Goal: Task Accomplishment & Management: Use online tool/utility

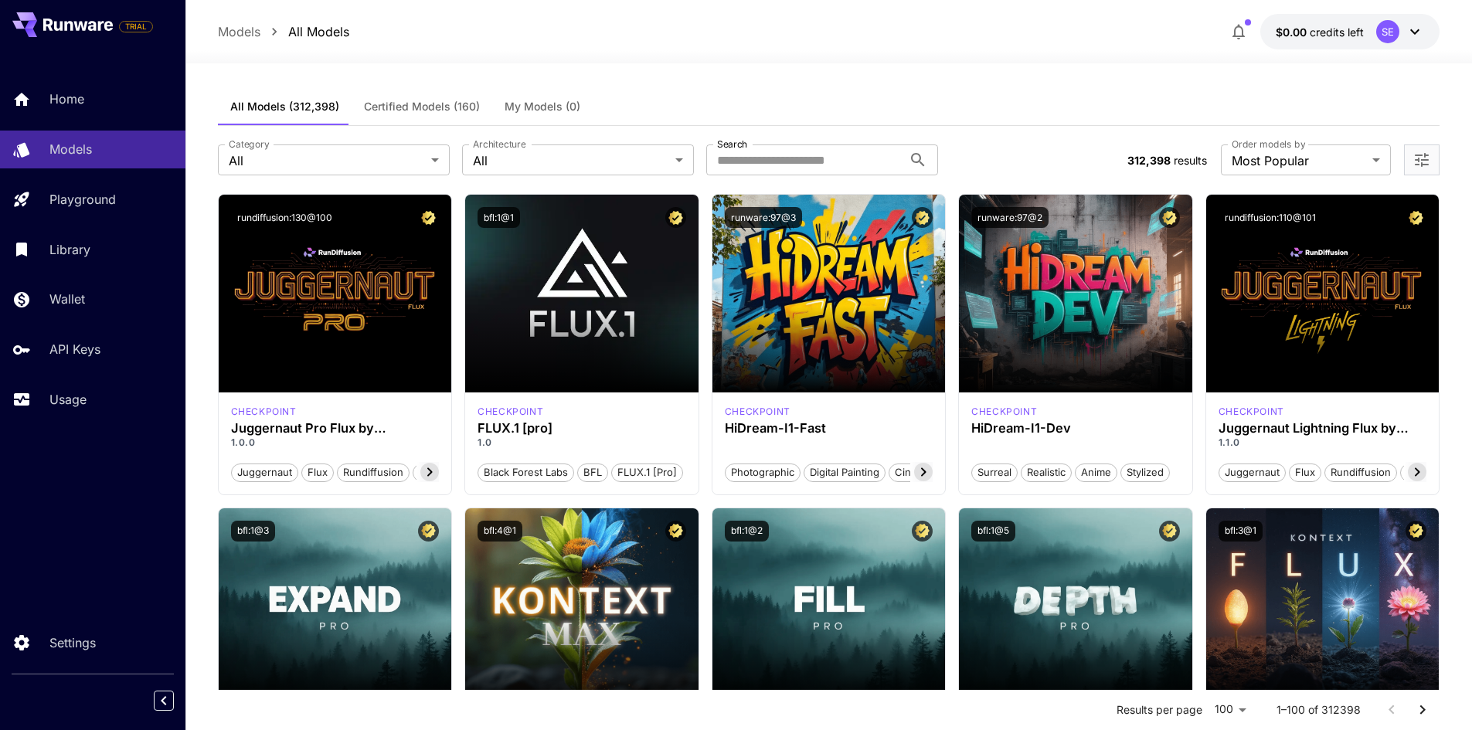
click at [658, 53] on div at bounding box center [828, 54] width 1286 height 19
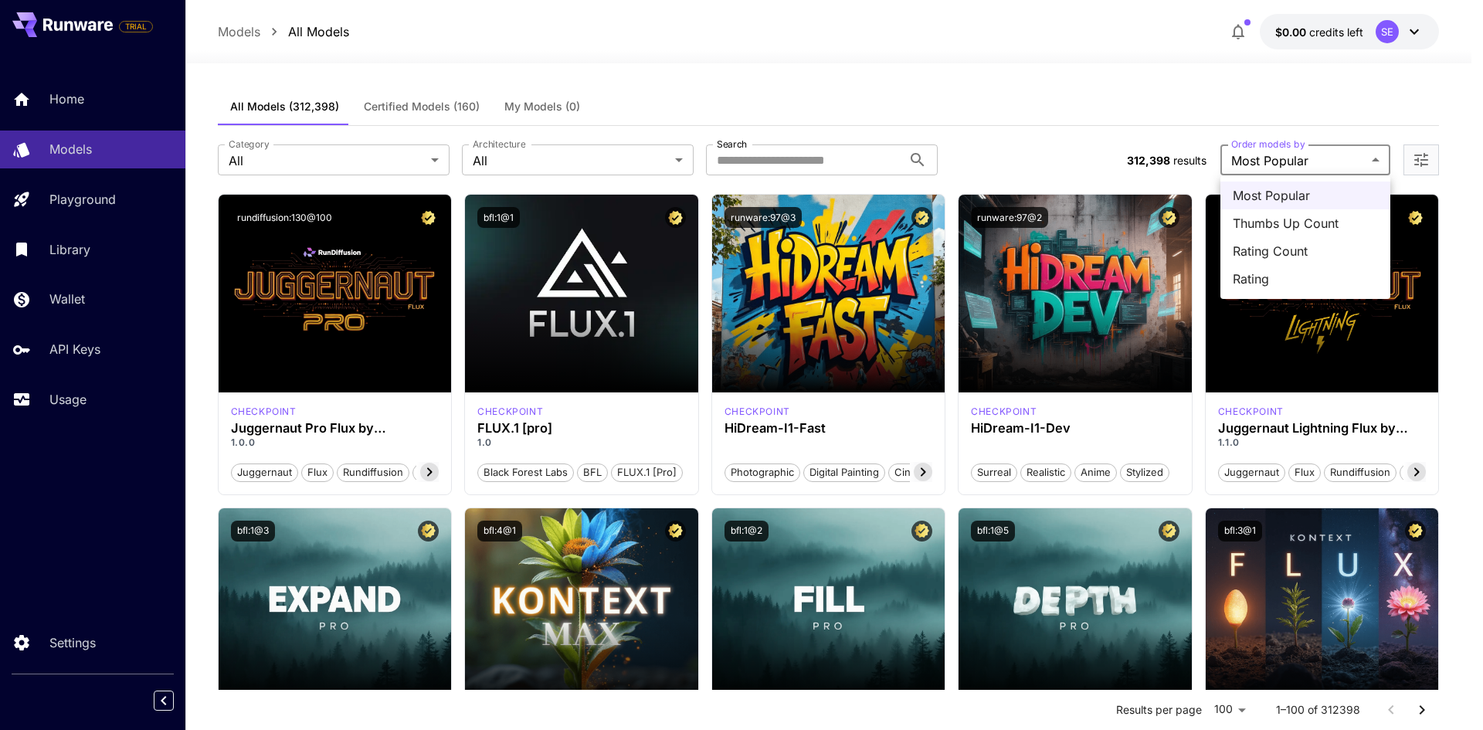
click at [599, 162] on div at bounding box center [741, 365] width 1483 height 730
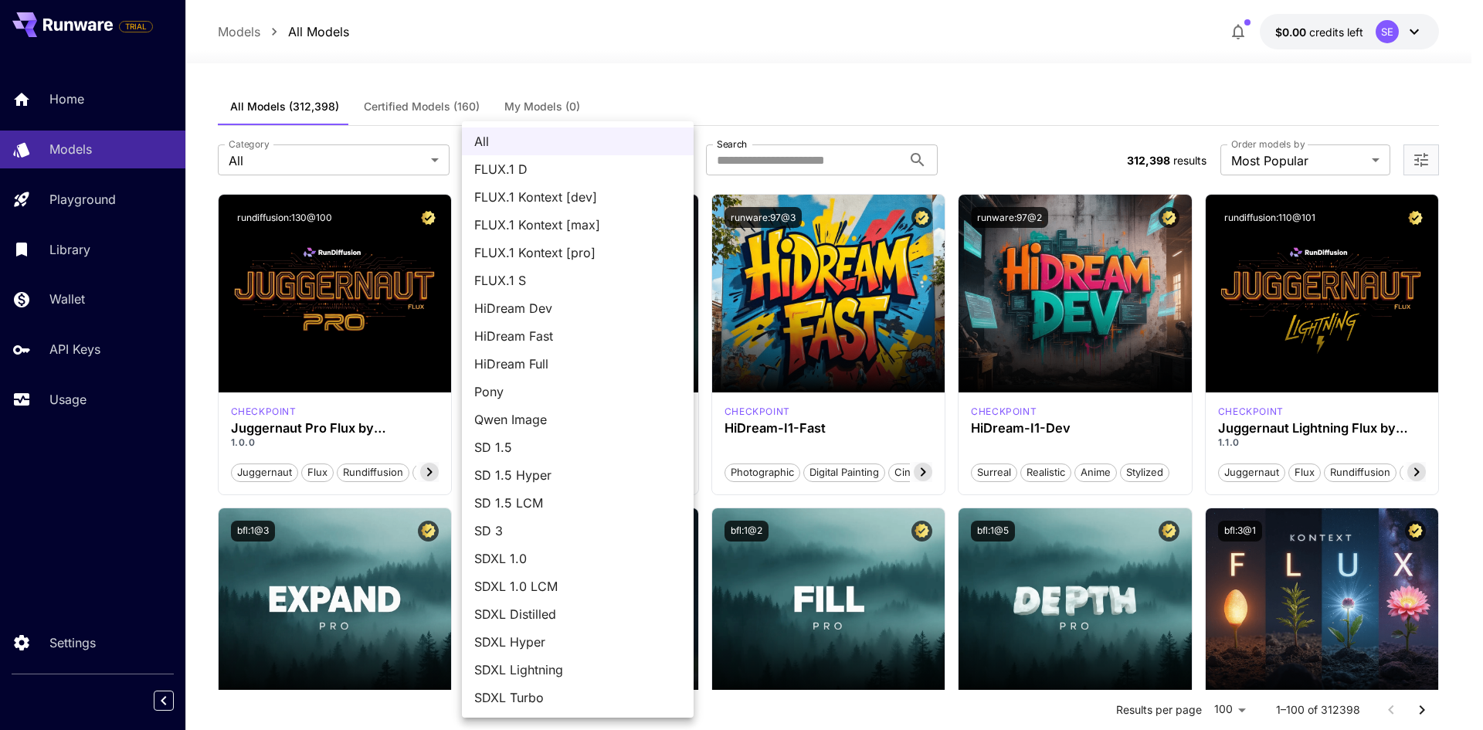
click at [378, 166] on div at bounding box center [741, 365] width 1483 height 730
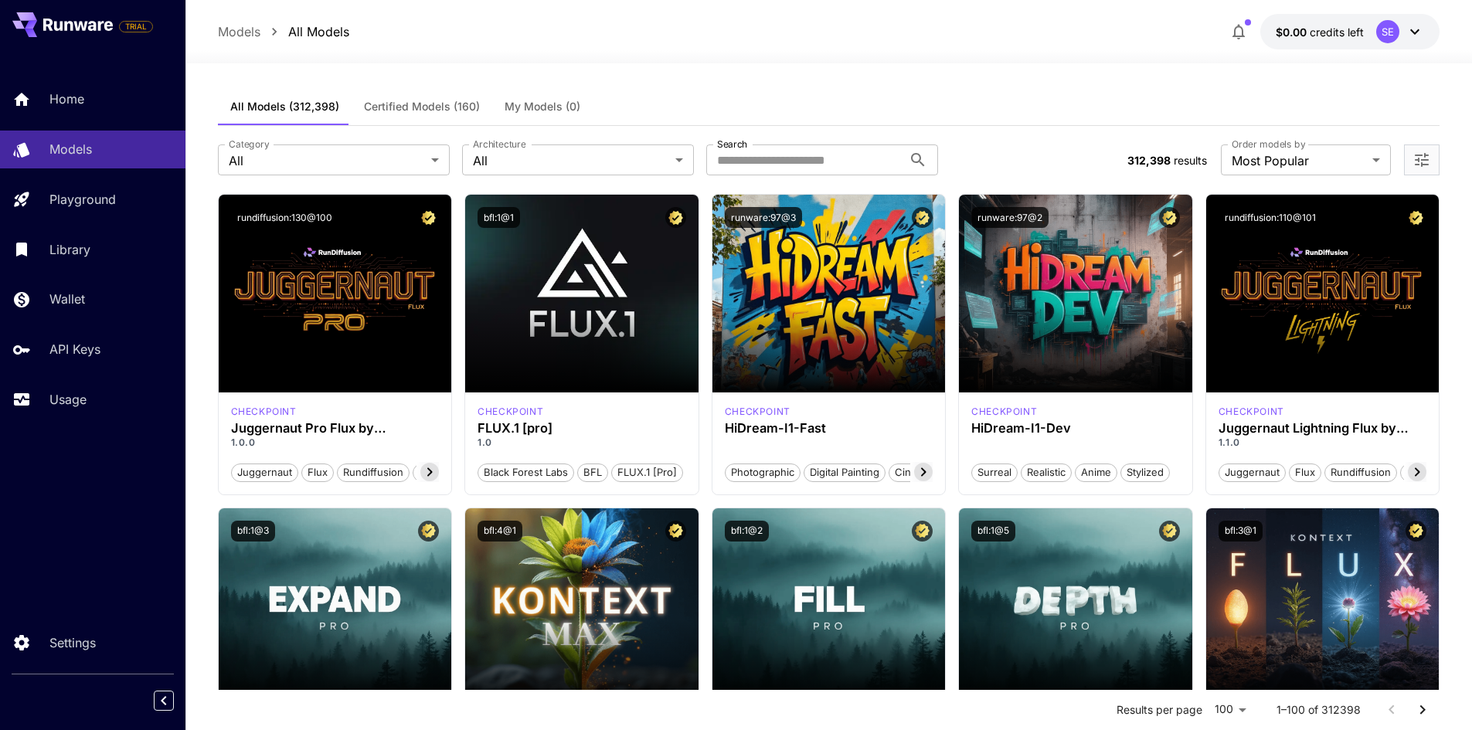
click at [378, 166] on div "All FLUX.1 D FLUX.1 Kontext [dev] FLUX.1 Kontext [max] FLUX.1 Kontext [pro] FLU…" at bounding box center [736, 365] width 1472 height 730
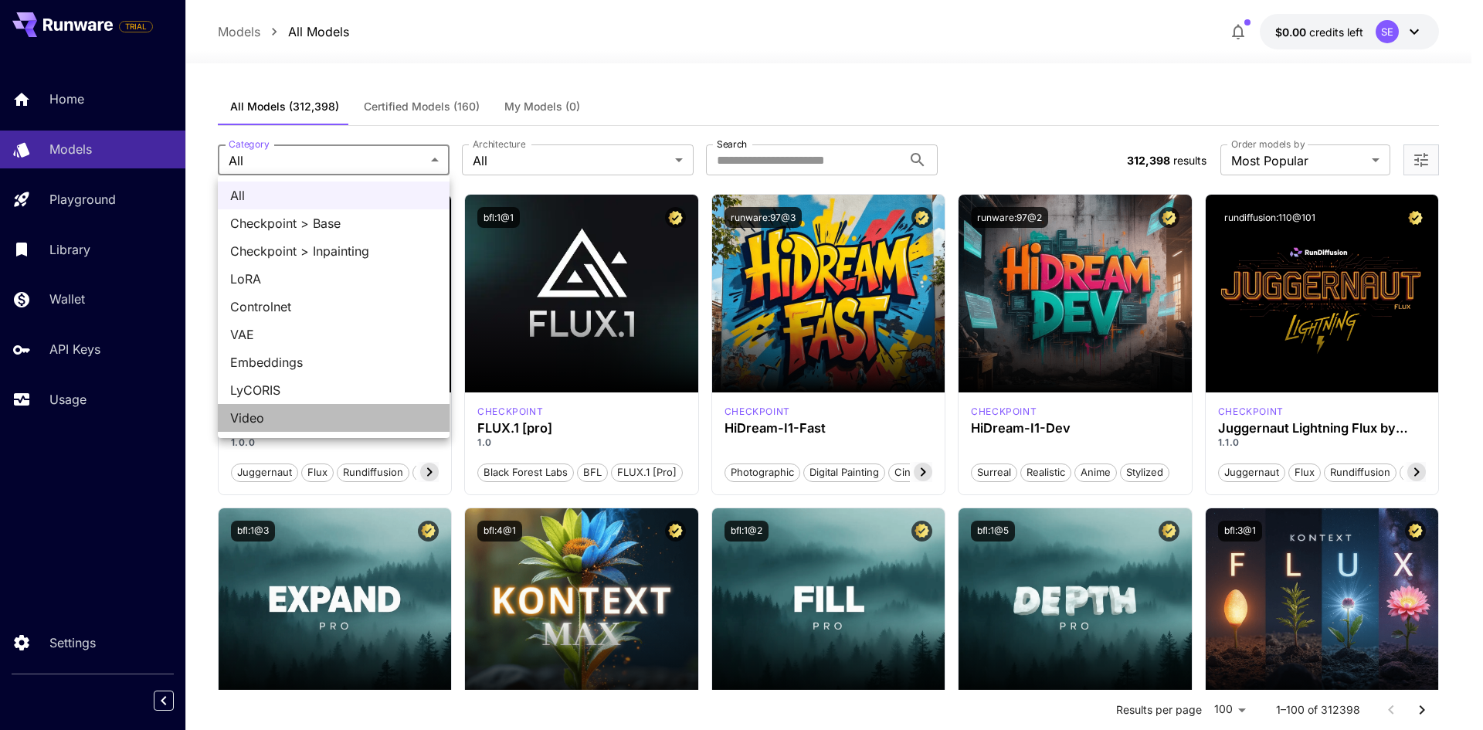
click at [420, 414] on span "Video" at bounding box center [333, 418] width 207 height 19
type input "*****"
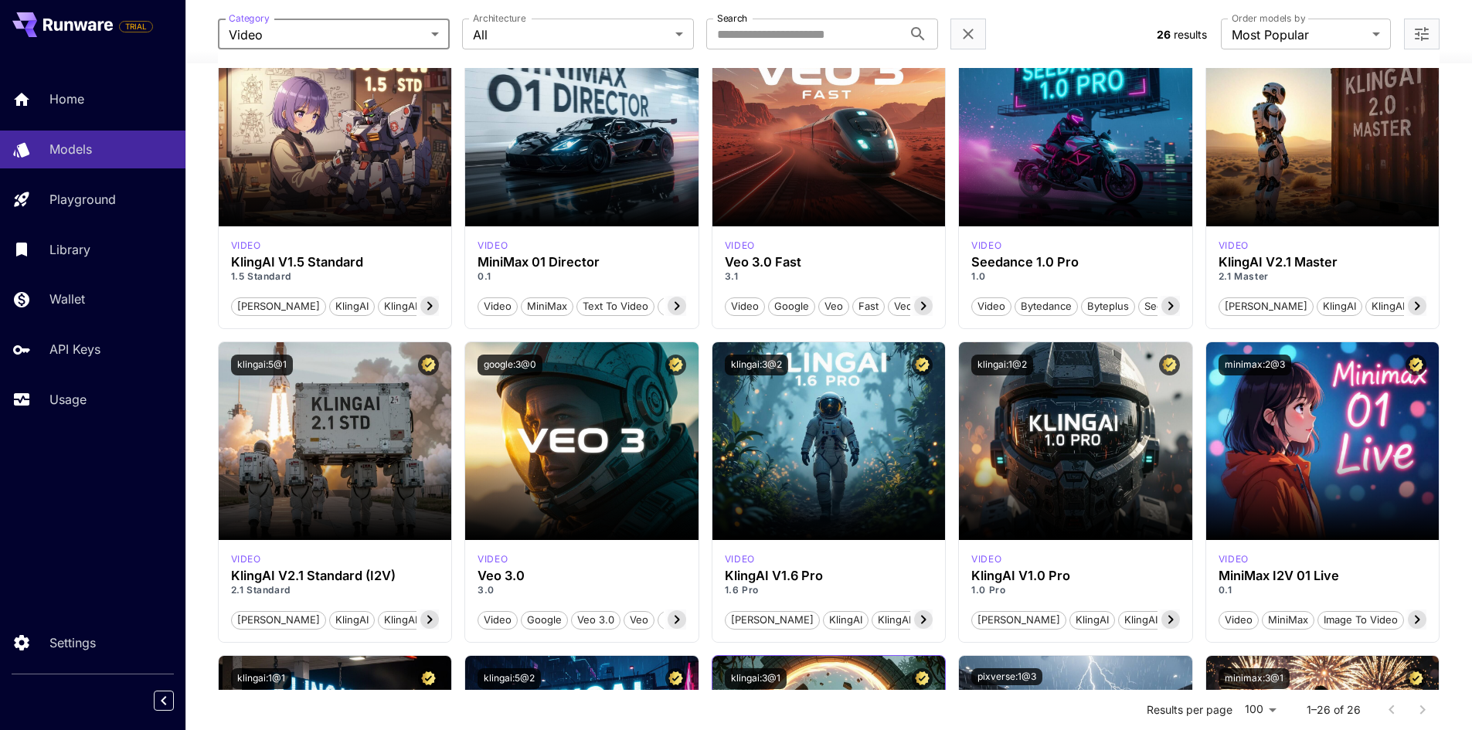
scroll to position [798, 0]
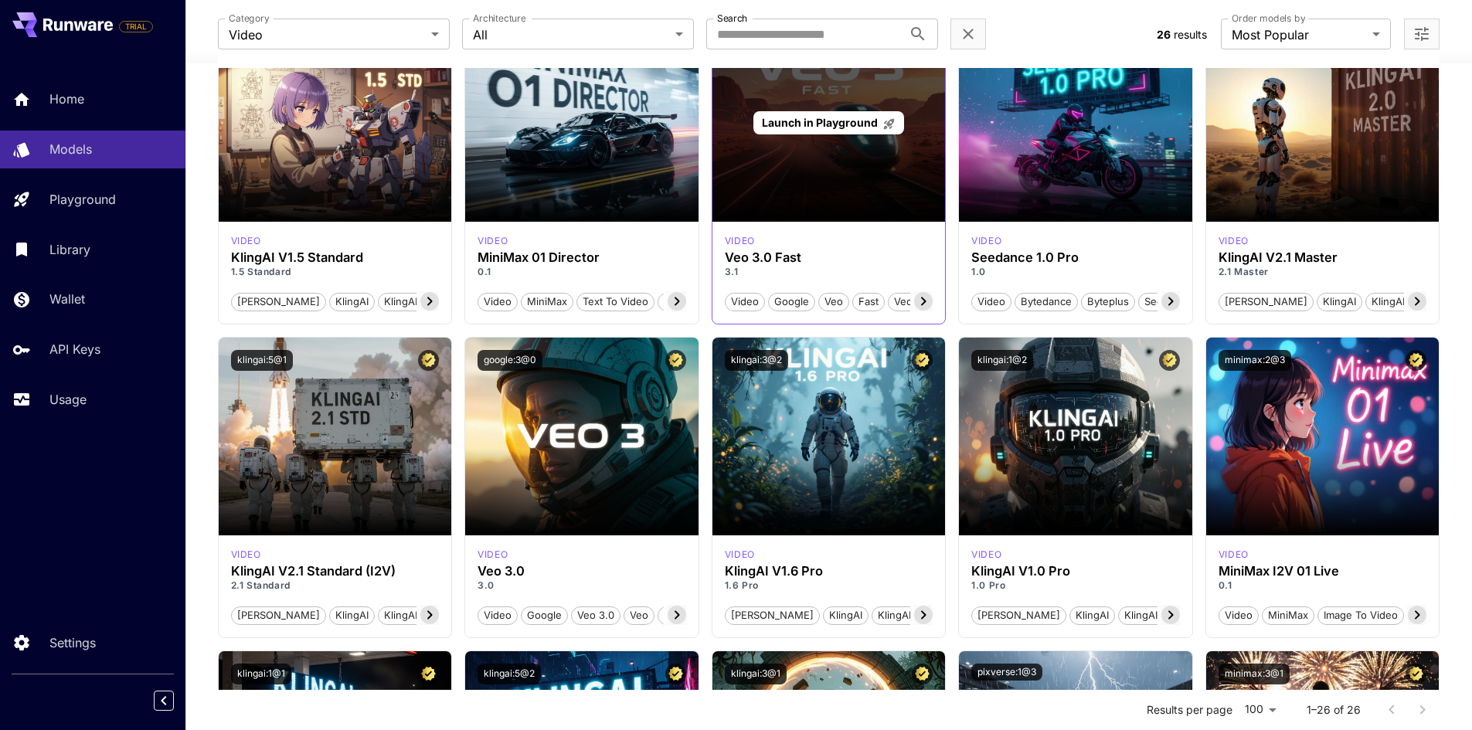
click at [816, 100] on div "Launch in Playground" at bounding box center [828, 123] width 233 height 198
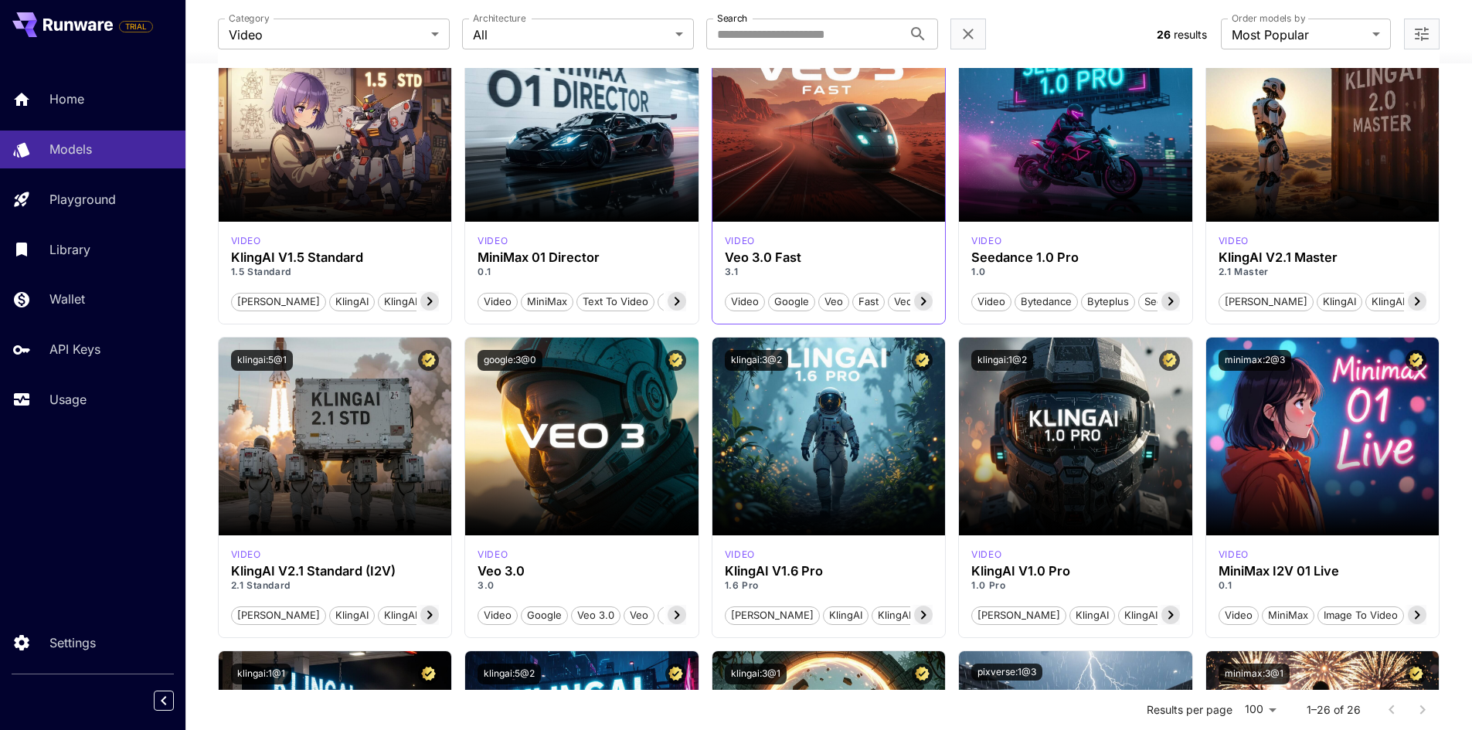
click at [929, 300] on icon at bounding box center [923, 301] width 19 height 19
click at [929, 301] on icon at bounding box center [923, 301] width 19 height 19
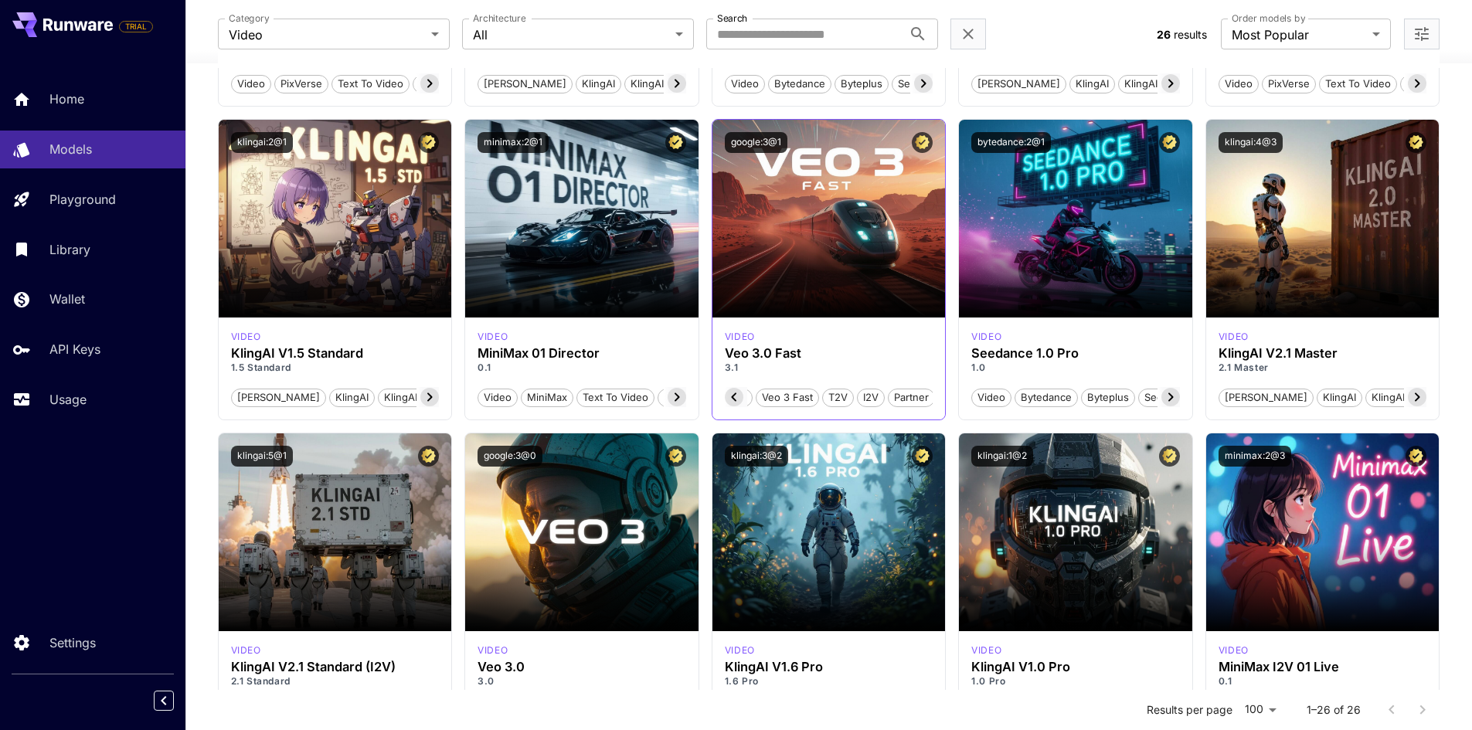
scroll to position [669, 0]
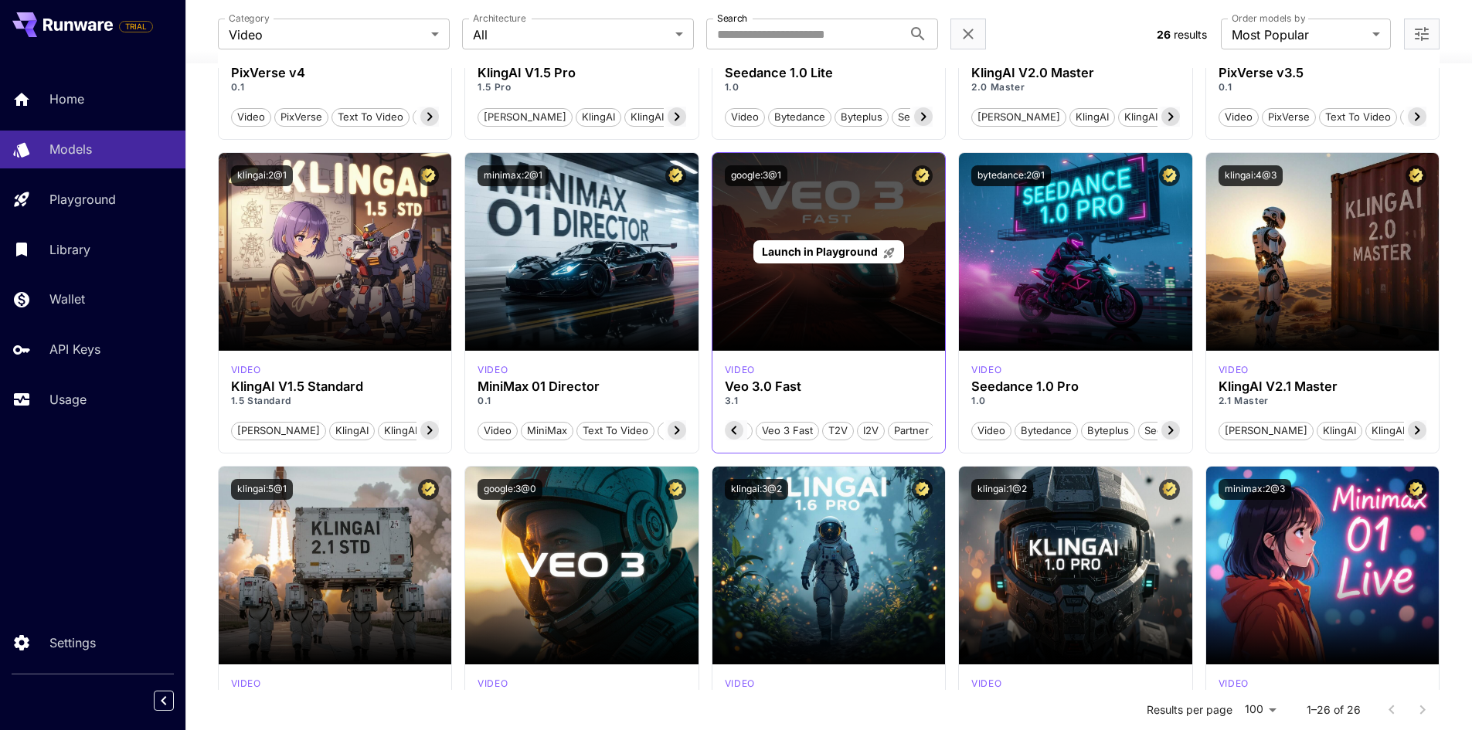
click at [920, 307] on div "Launch in Playground" at bounding box center [828, 252] width 233 height 198
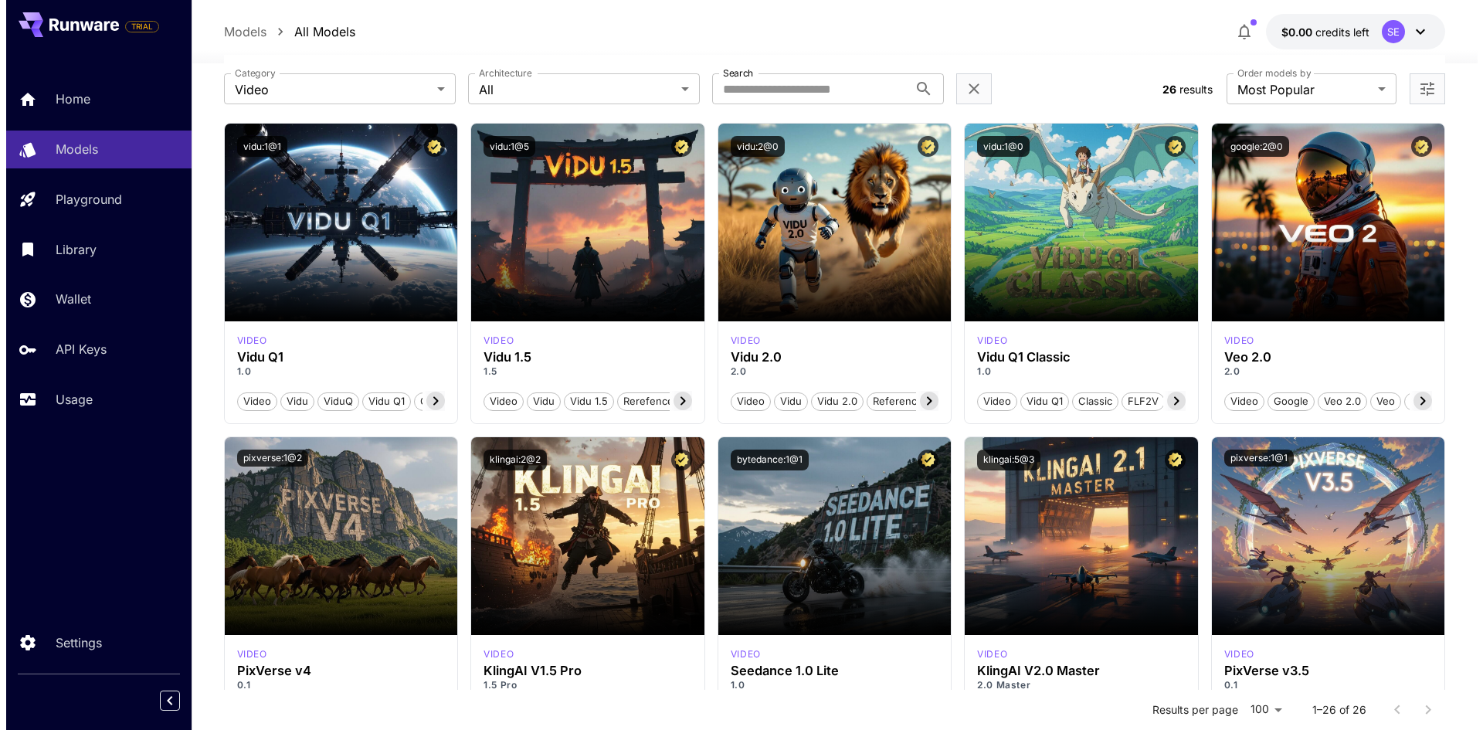
scroll to position [0, 0]
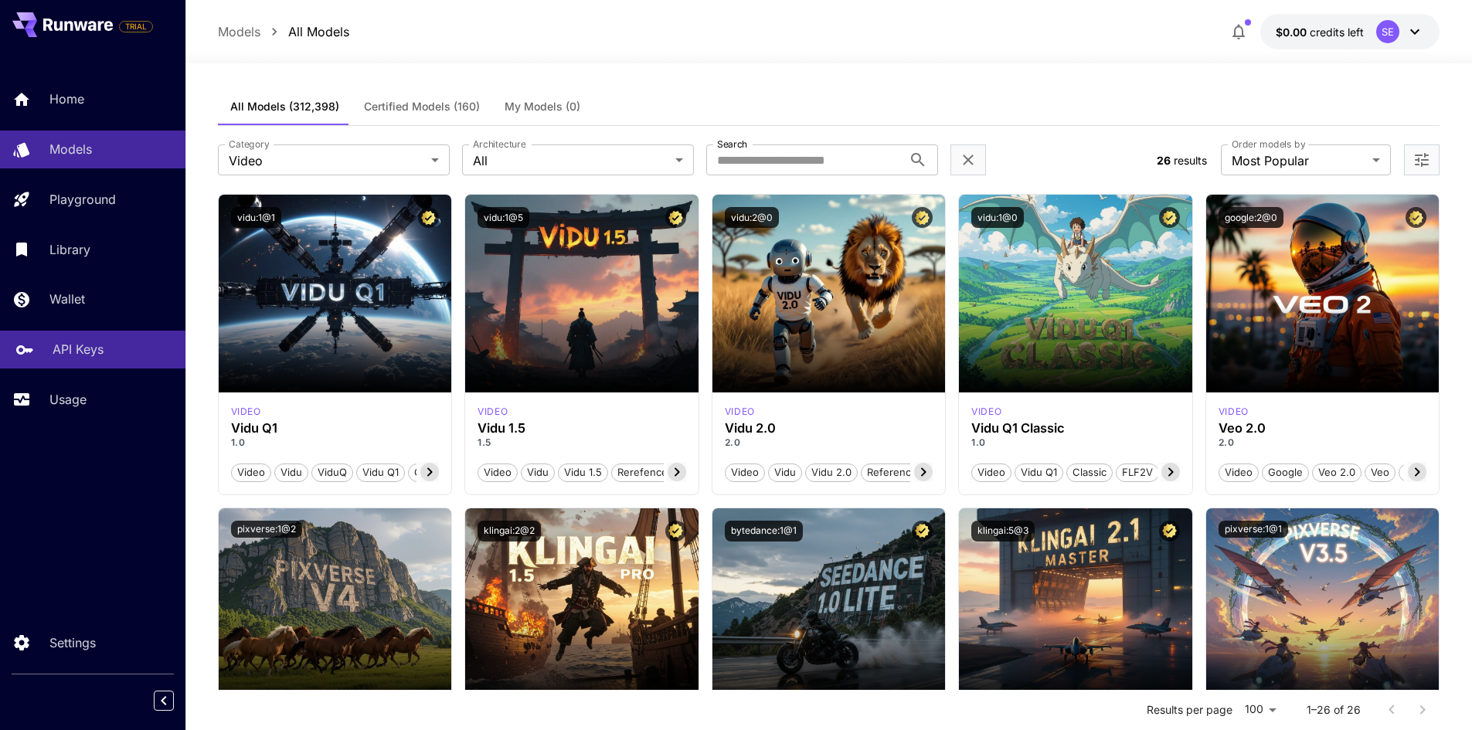
click at [124, 344] on div "API Keys" at bounding box center [113, 349] width 121 height 19
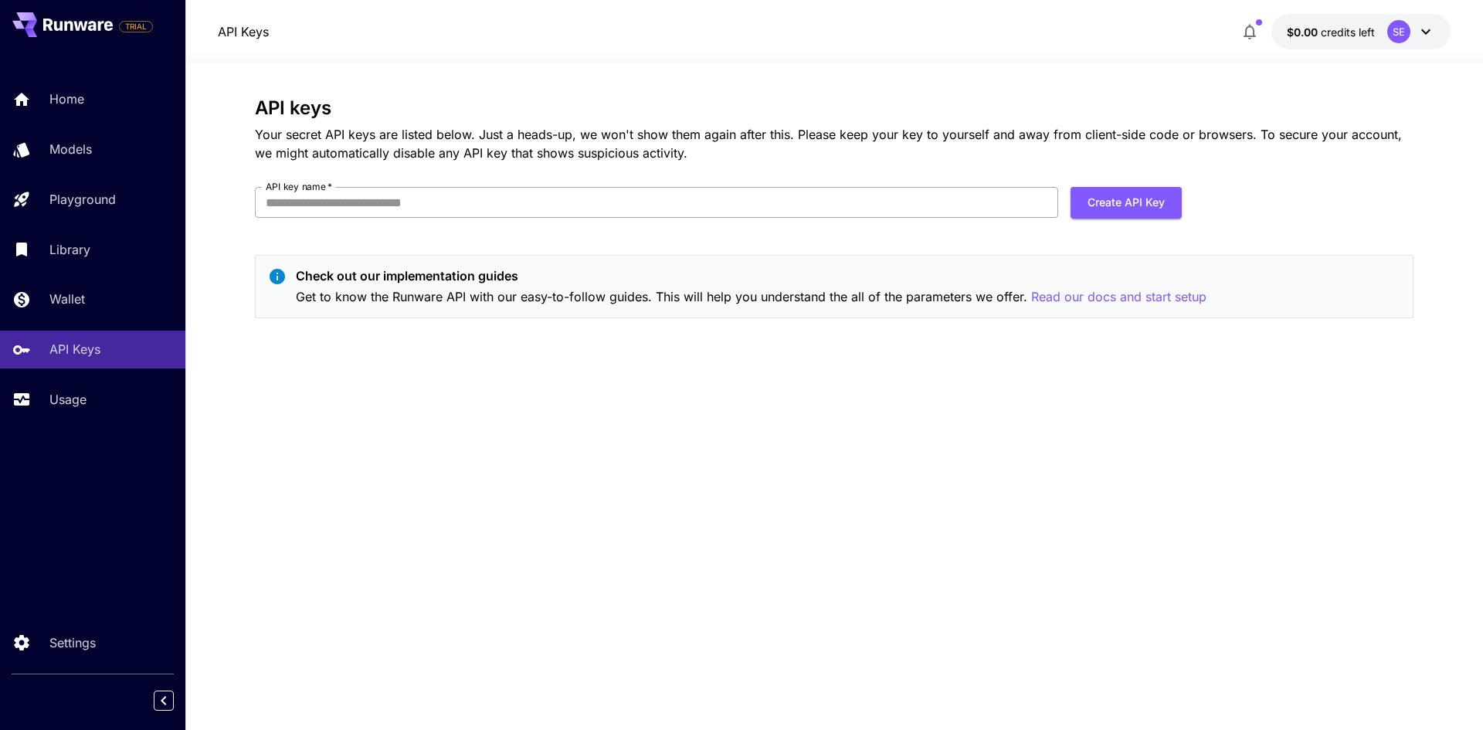
click at [414, 191] on input "API key name   *" at bounding box center [656, 202] width 803 height 31
type input "**********"
click button "Create API Key" at bounding box center [1126, 203] width 111 height 32
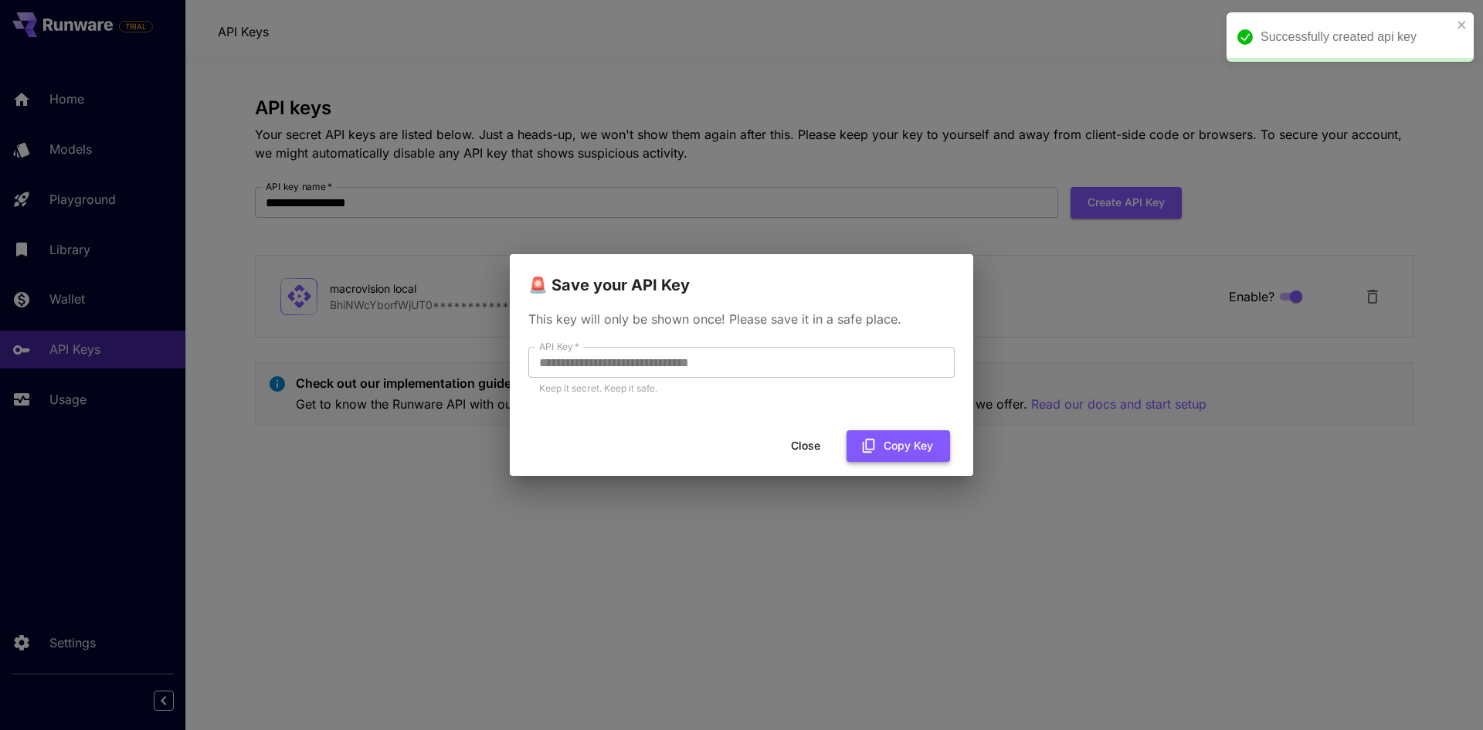
click at [909, 448] on button "Copy Key" at bounding box center [899, 446] width 104 height 32
click at [803, 450] on button "Close" at bounding box center [806, 446] width 70 height 32
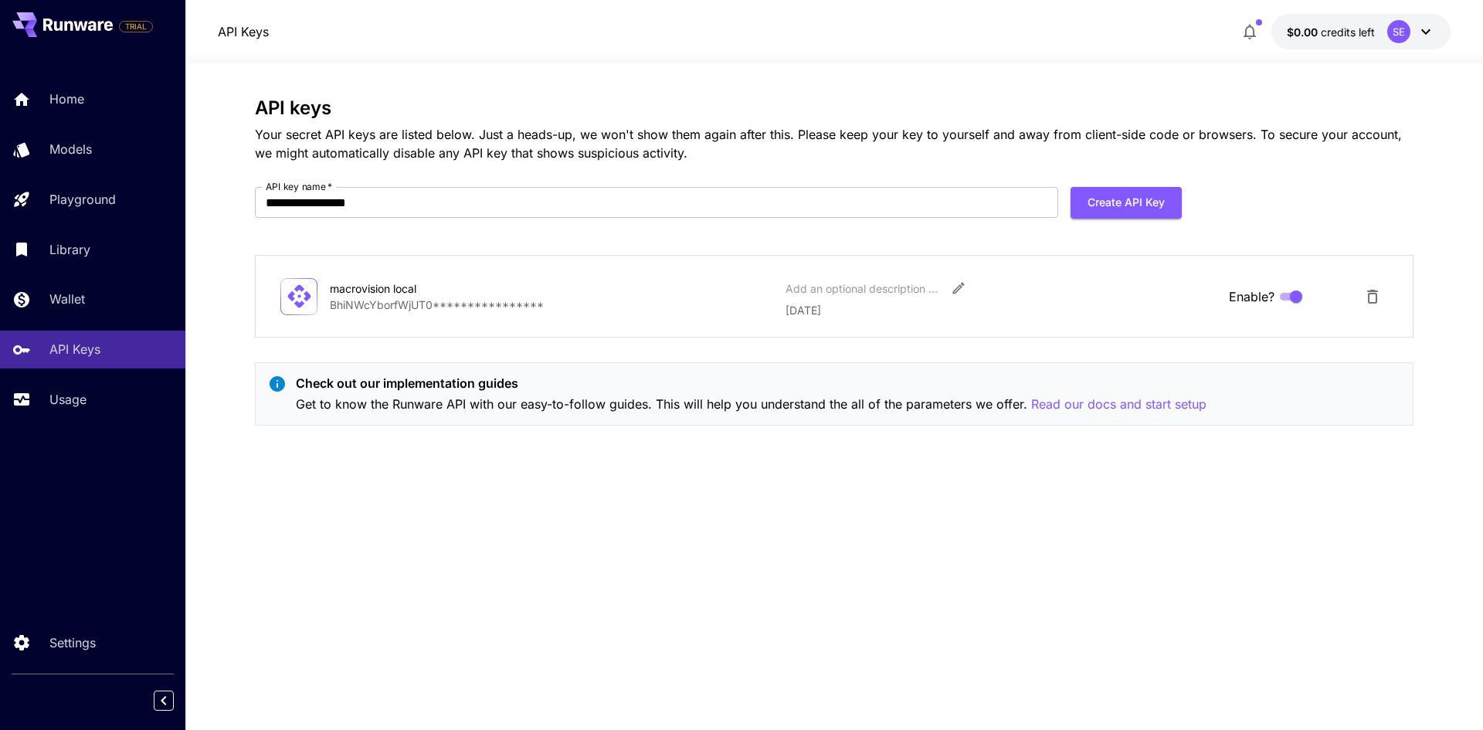
click at [529, 443] on div "**********" at bounding box center [834, 396] width 1159 height 599
